Goal: Check status: Check status

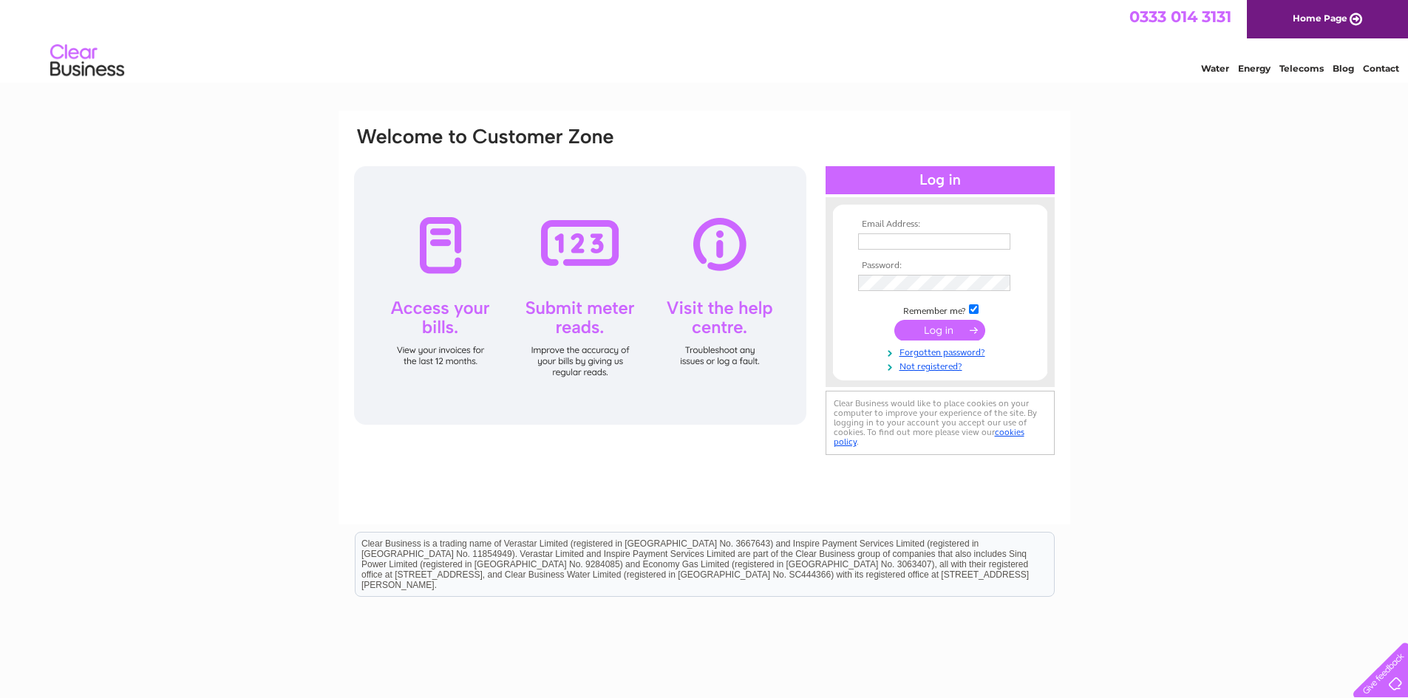
click at [926, 245] on input "text" at bounding box center [934, 242] width 152 height 16
type input "liam@jts.co.uk"
click at [894, 322] on input "submit" at bounding box center [939, 332] width 91 height 21
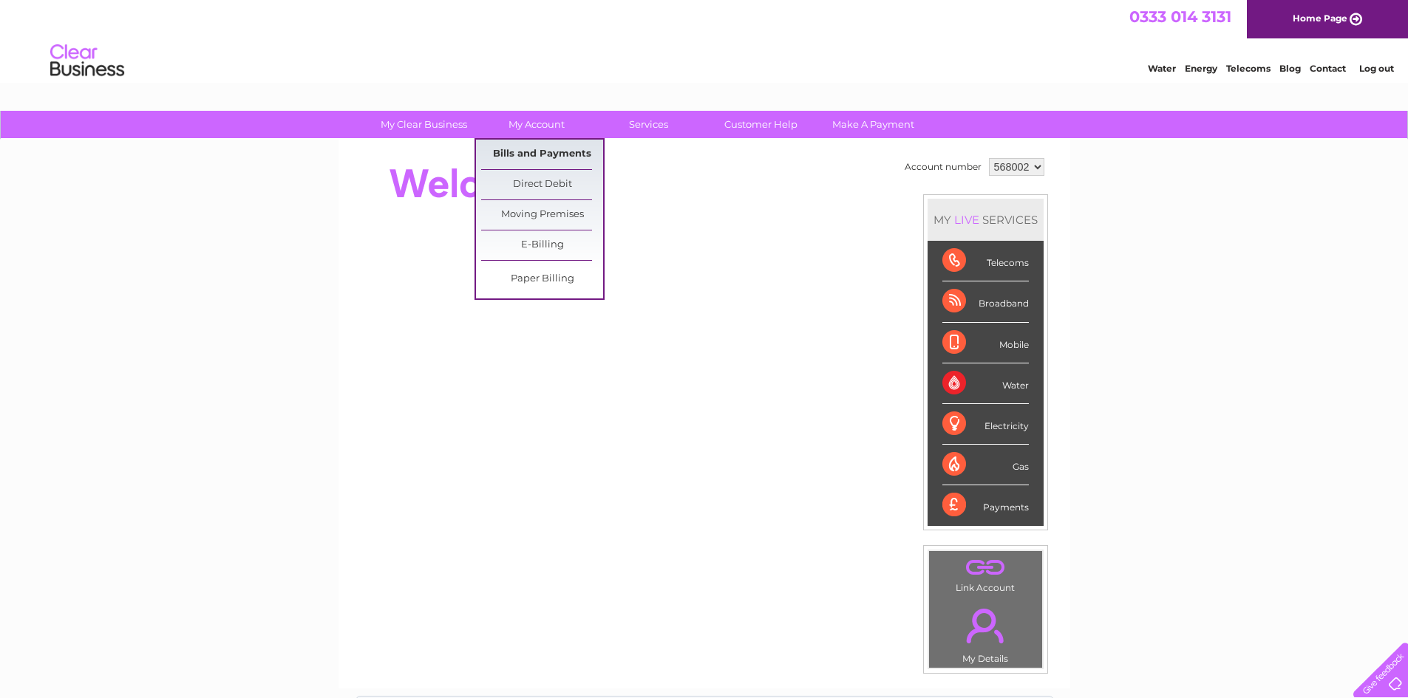
click at [536, 149] on link "Bills and Payments" at bounding box center [542, 155] width 122 height 30
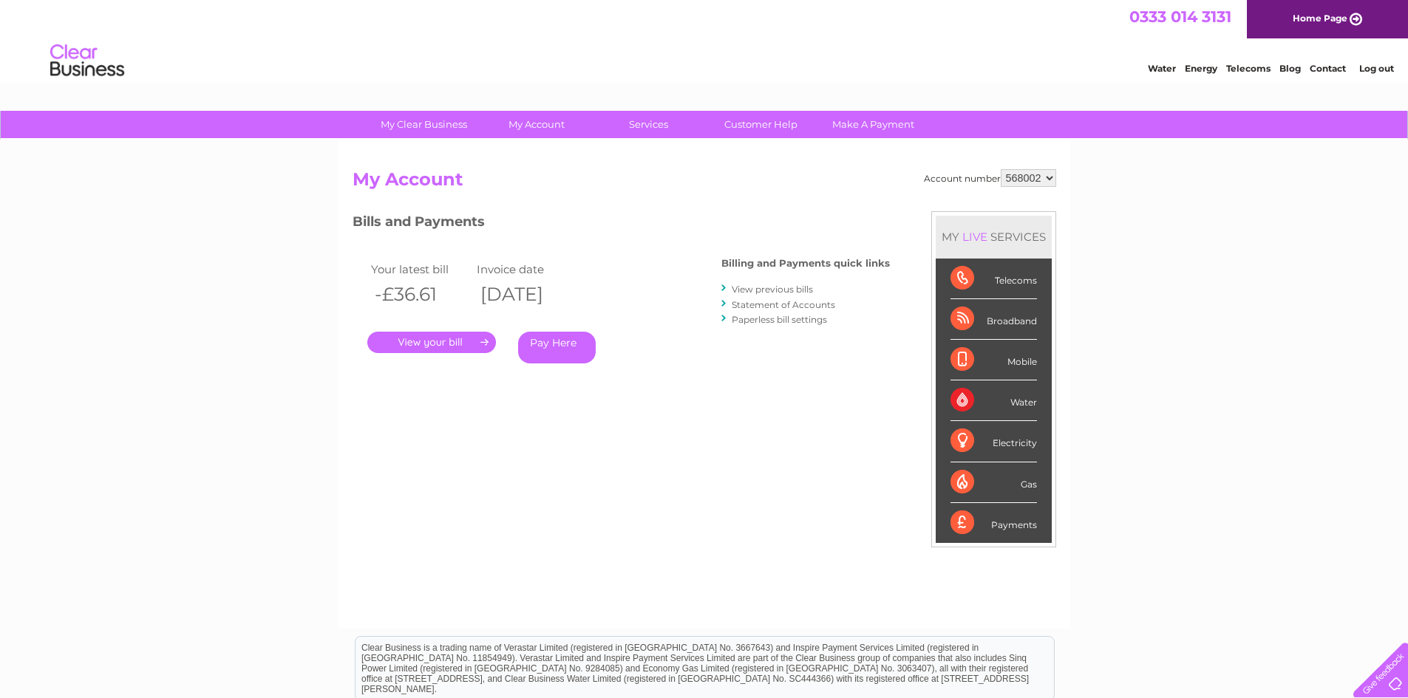
click at [1012, 177] on select "568002 932345" at bounding box center [1028, 178] width 55 height 18
select select "932345"
click at [1001, 169] on select "568002 932345" at bounding box center [1028, 178] width 55 height 18
click at [437, 344] on link "." at bounding box center [431, 342] width 129 height 21
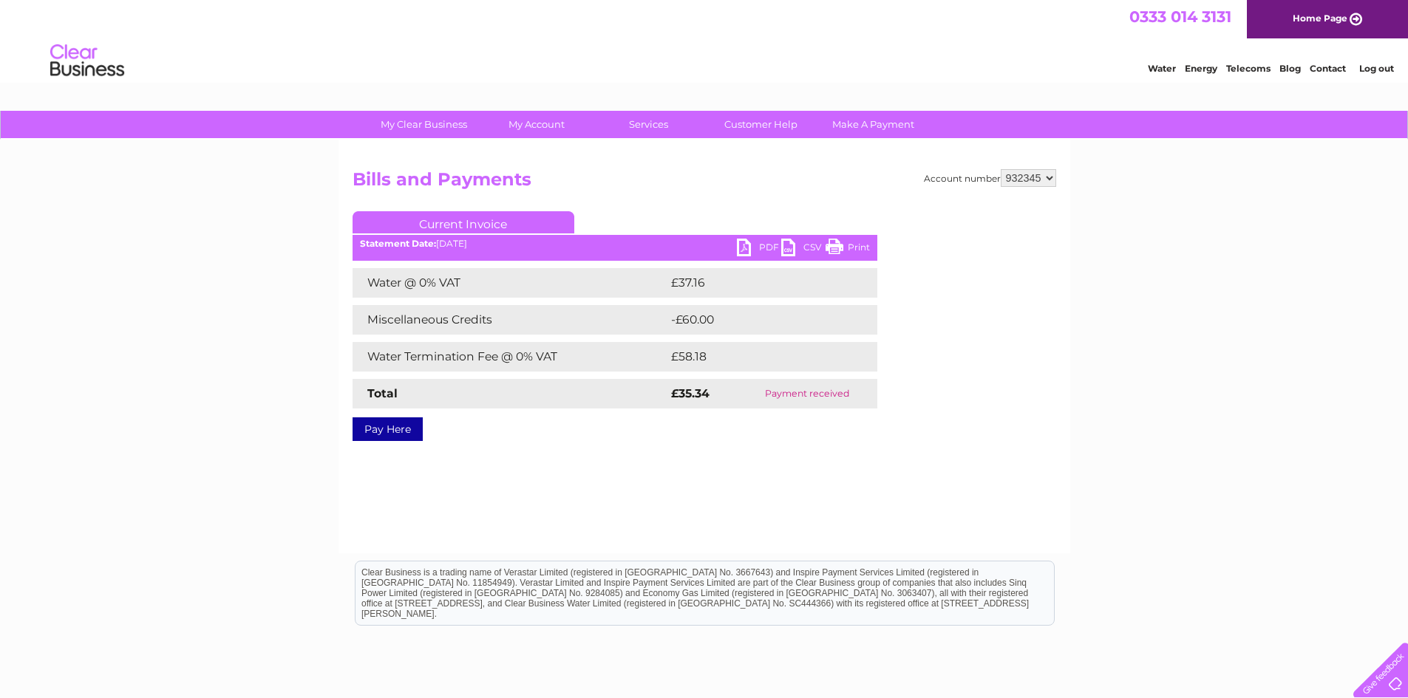
click at [1019, 185] on select "568002 932345" at bounding box center [1028, 178] width 55 height 18
select select "568002"
click at [1001, 169] on select "568002 932345" at bounding box center [1028, 178] width 55 height 18
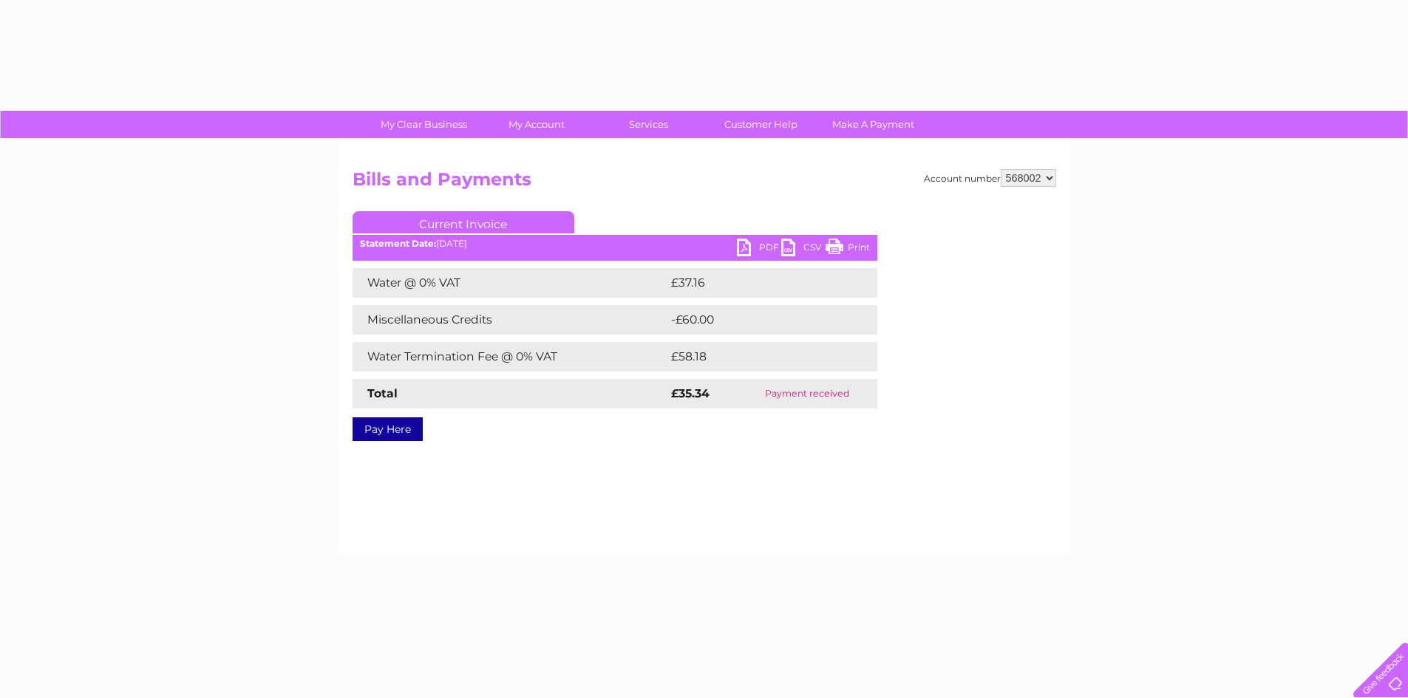
select select "568002"
